Goal: Entertainment & Leisure: Consume media (video, audio)

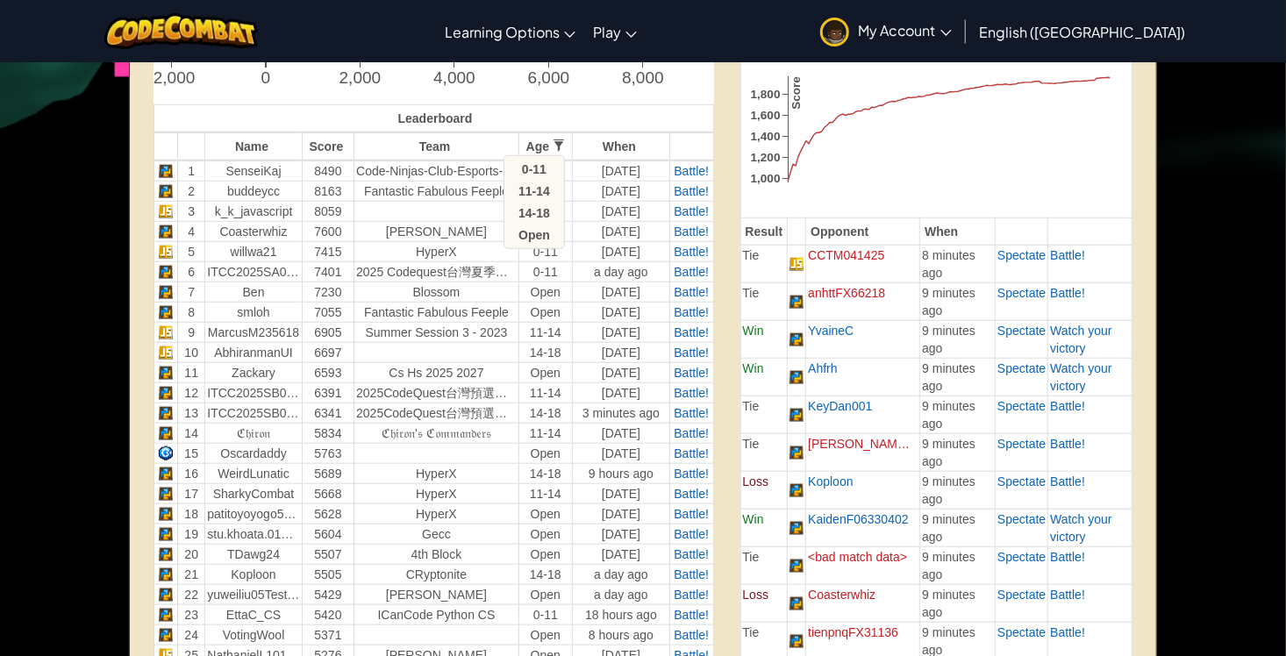
scroll to position [586, 0]
click at [425, 220] on td at bounding box center [436, 212] width 165 height 20
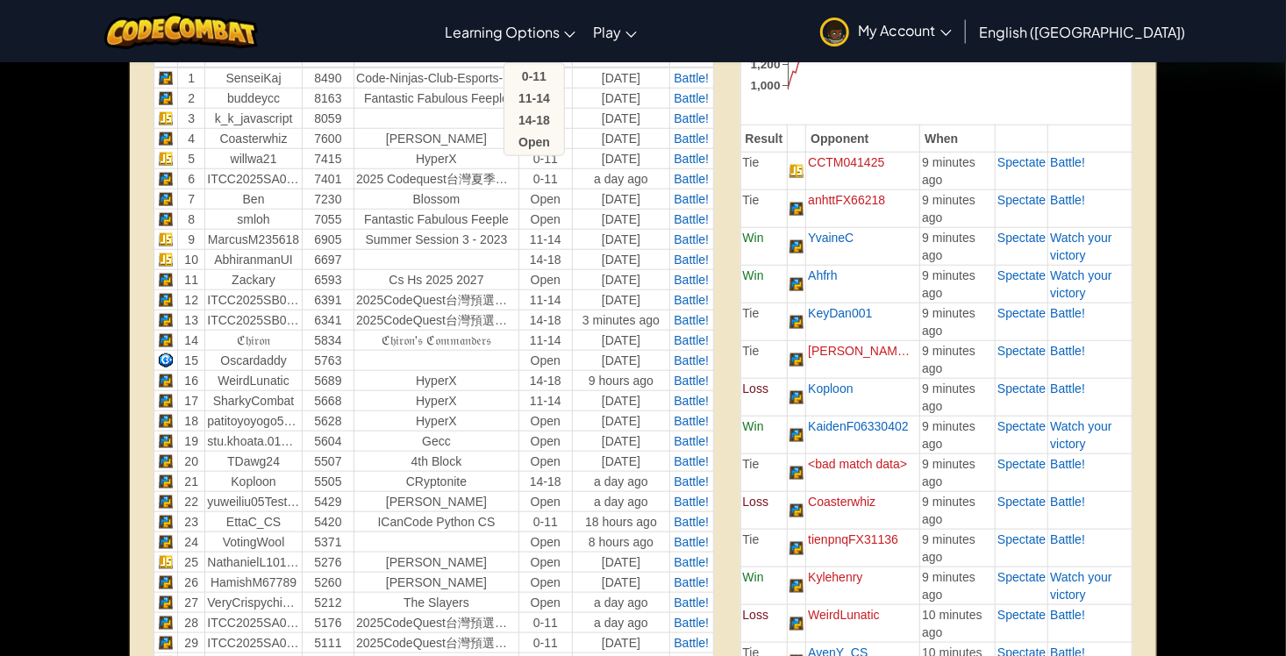
scroll to position [711, 0]
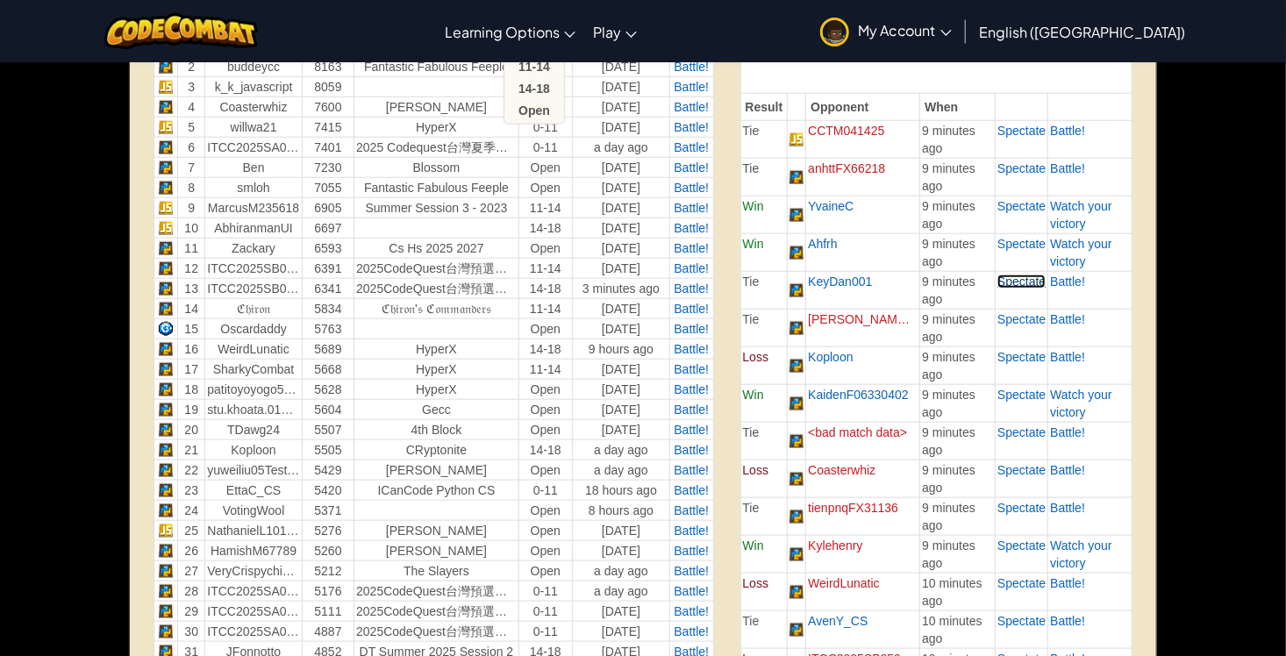
click at [1015, 279] on span "Spectate" at bounding box center [1021, 282] width 48 height 14
click at [1025, 361] on span "Spectate" at bounding box center [1021, 357] width 48 height 14
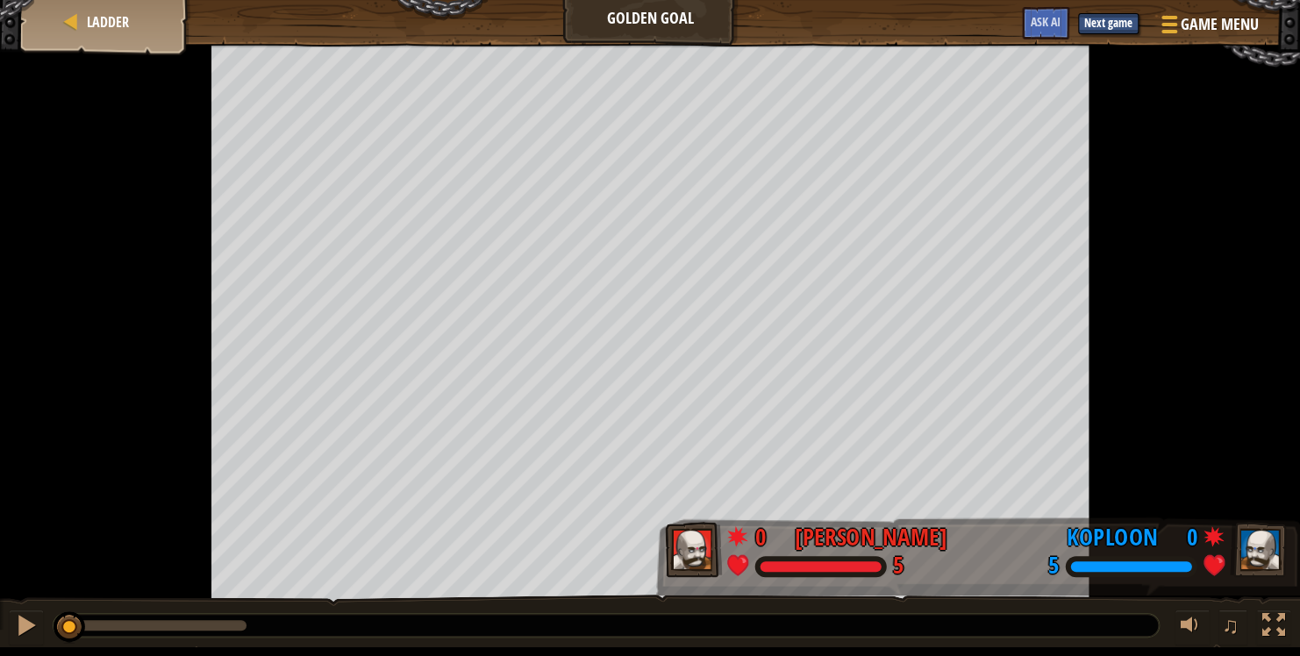
click at [982, 625] on div at bounding box center [606, 625] width 1105 height 23
click at [17, 628] on div at bounding box center [26, 625] width 23 height 23
